Goal: Information Seeking & Learning: Learn about a topic

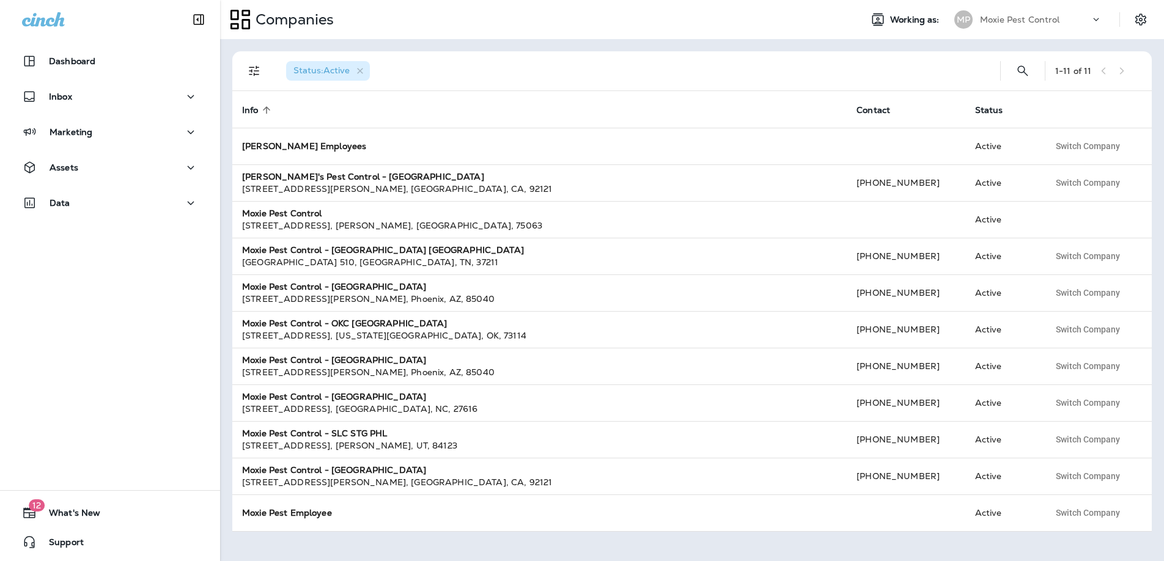
click at [1063, 19] on div "Moxie Pest Control" at bounding box center [1035, 19] width 110 height 18
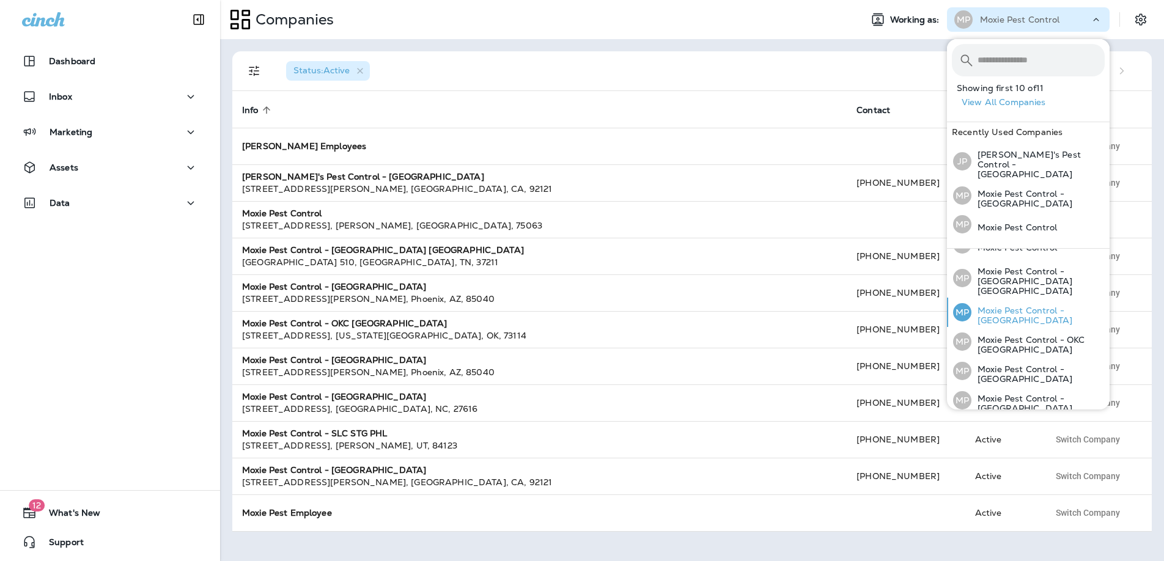
scroll to position [151, 0]
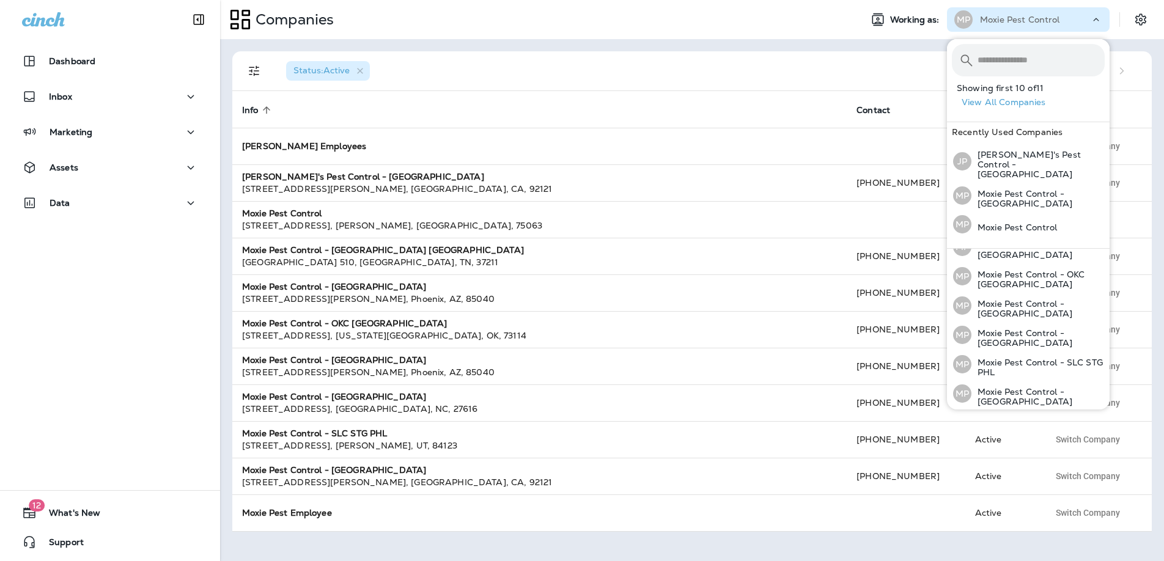
click at [1027, 61] on input "text" at bounding box center [1041, 60] width 127 height 32
click at [1071, 387] on p "Moxie Pest Control - [GEOGRAPHIC_DATA]" at bounding box center [1038, 397] width 133 height 20
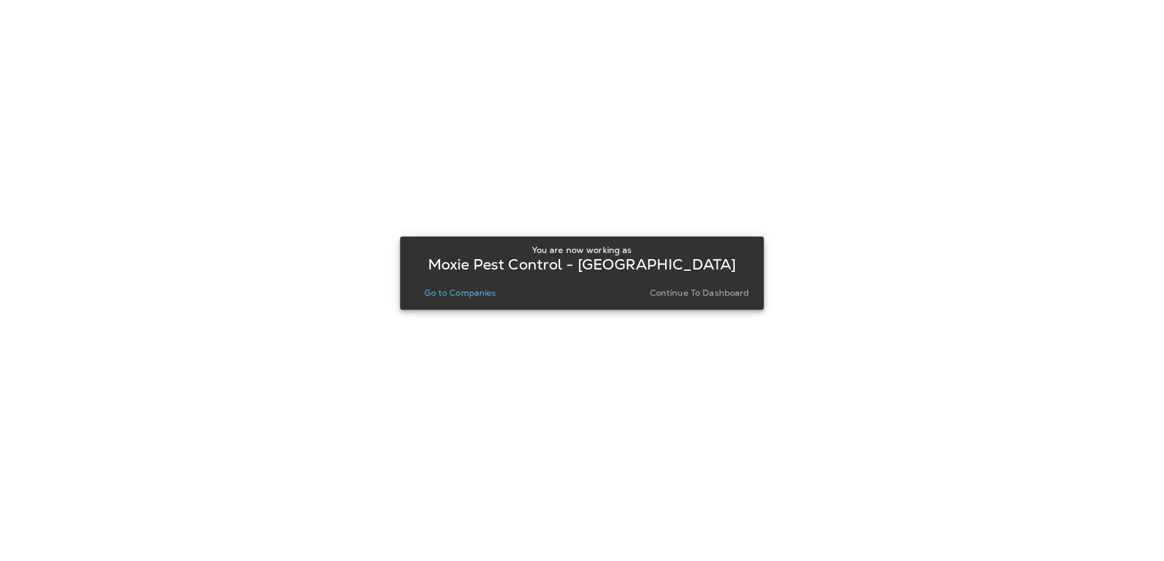
click at [682, 293] on p "Continue to Dashboard" at bounding box center [700, 293] width 100 height 10
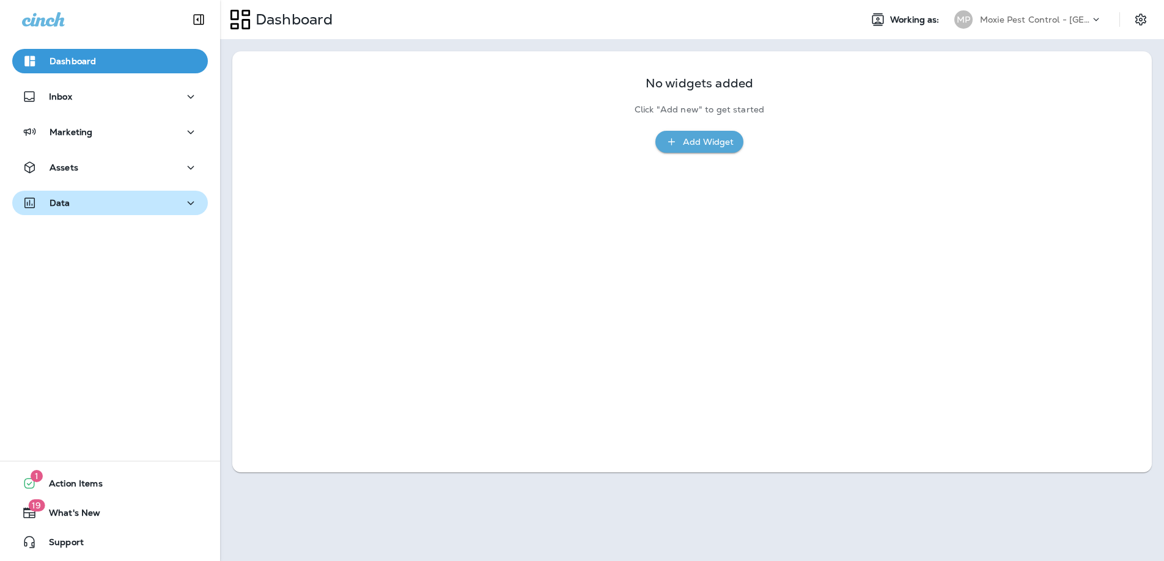
click at [196, 198] on button "Data" at bounding box center [110, 203] width 196 height 24
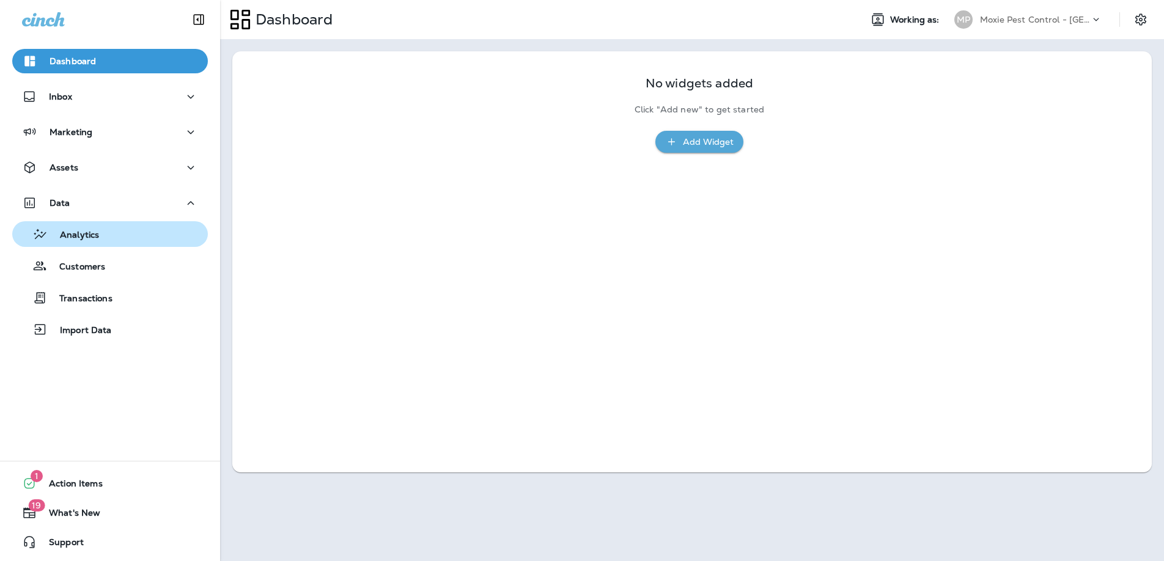
click at [90, 235] on p "Analytics" at bounding box center [73, 236] width 51 height 12
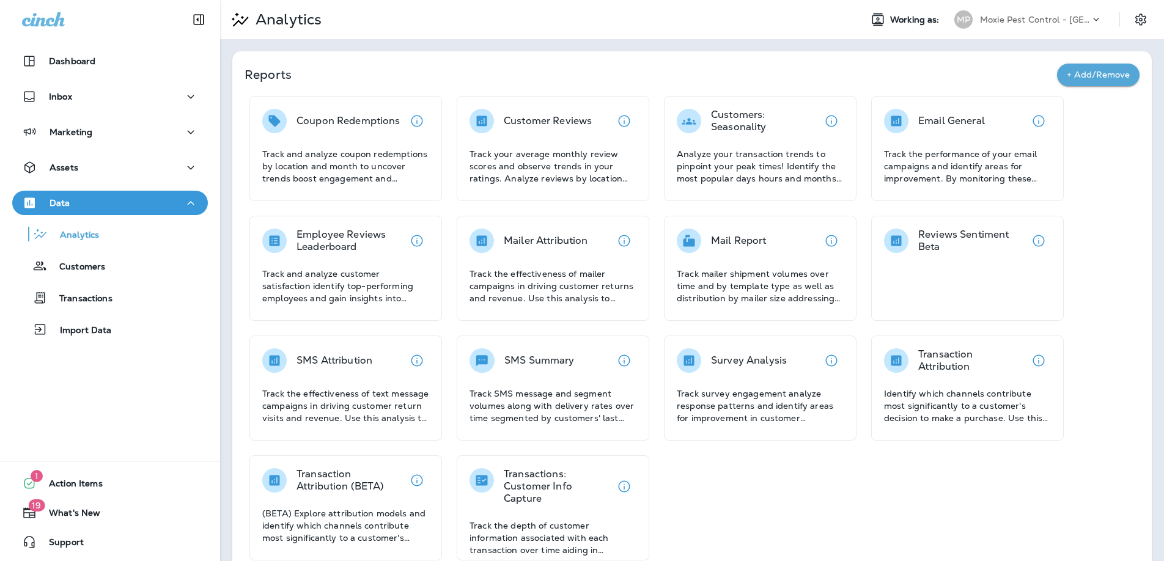
click at [382, 21] on div "Analytics" at bounding box center [535, 19] width 631 height 31
